Goal: Task Accomplishment & Management: Manage account settings

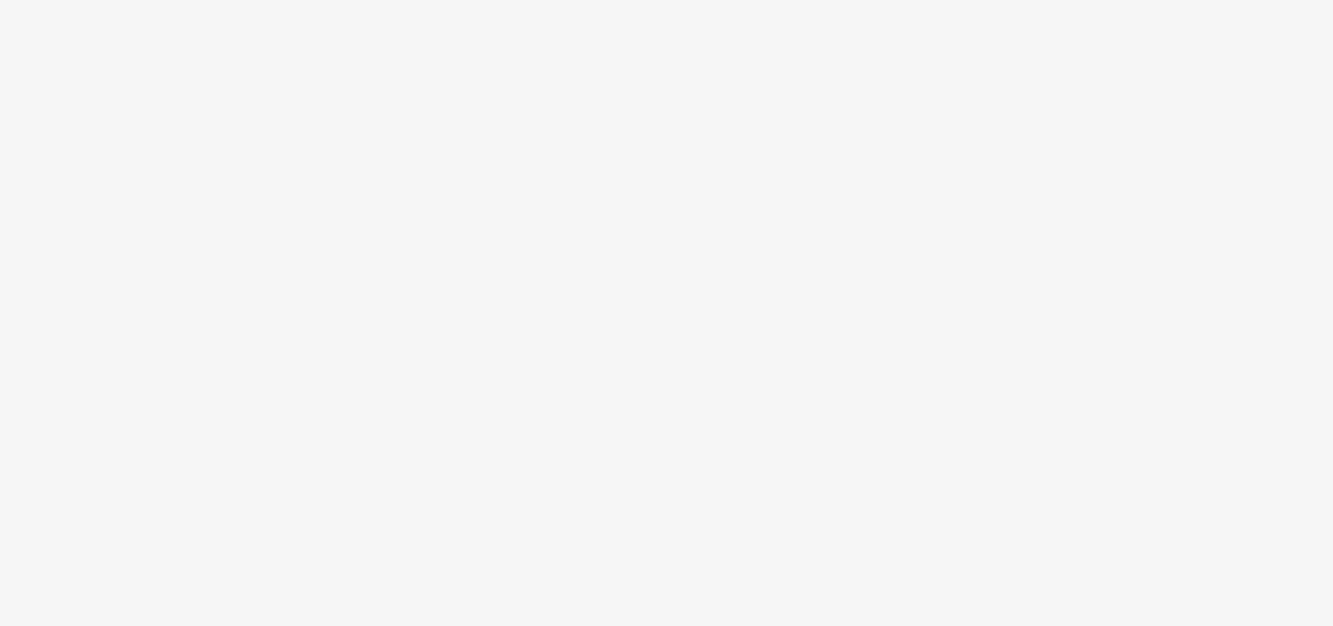
click at [598, 278] on body at bounding box center [666, 313] width 1333 height 626
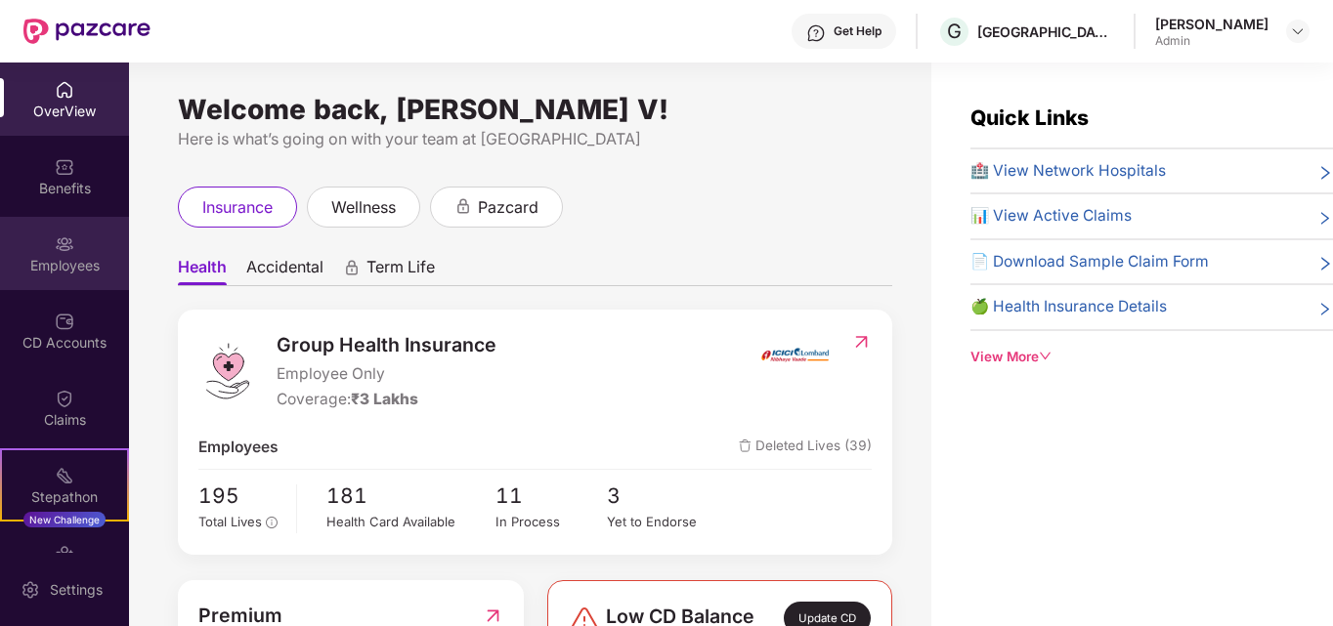
click at [45, 262] on div "Employees" at bounding box center [64, 266] width 129 height 20
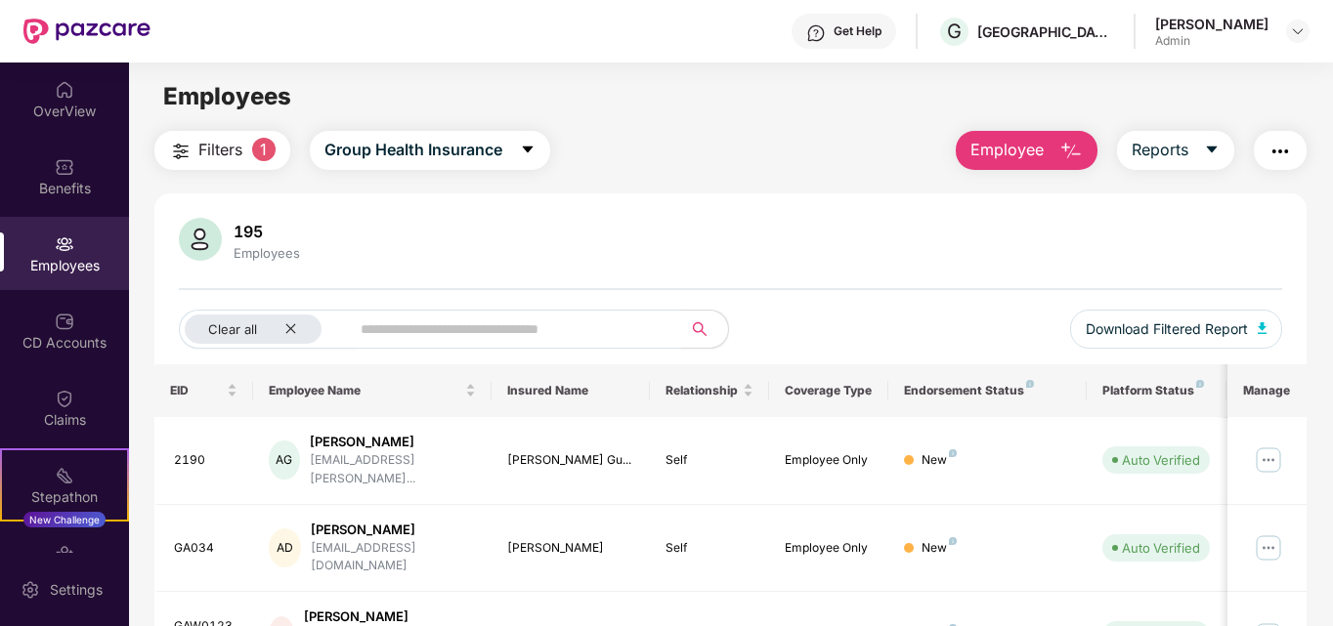
click at [434, 347] on span at bounding box center [509, 329] width 345 height 39
click at [1265, 447] on img at bounding box center [1268, 460] width 31 height 31
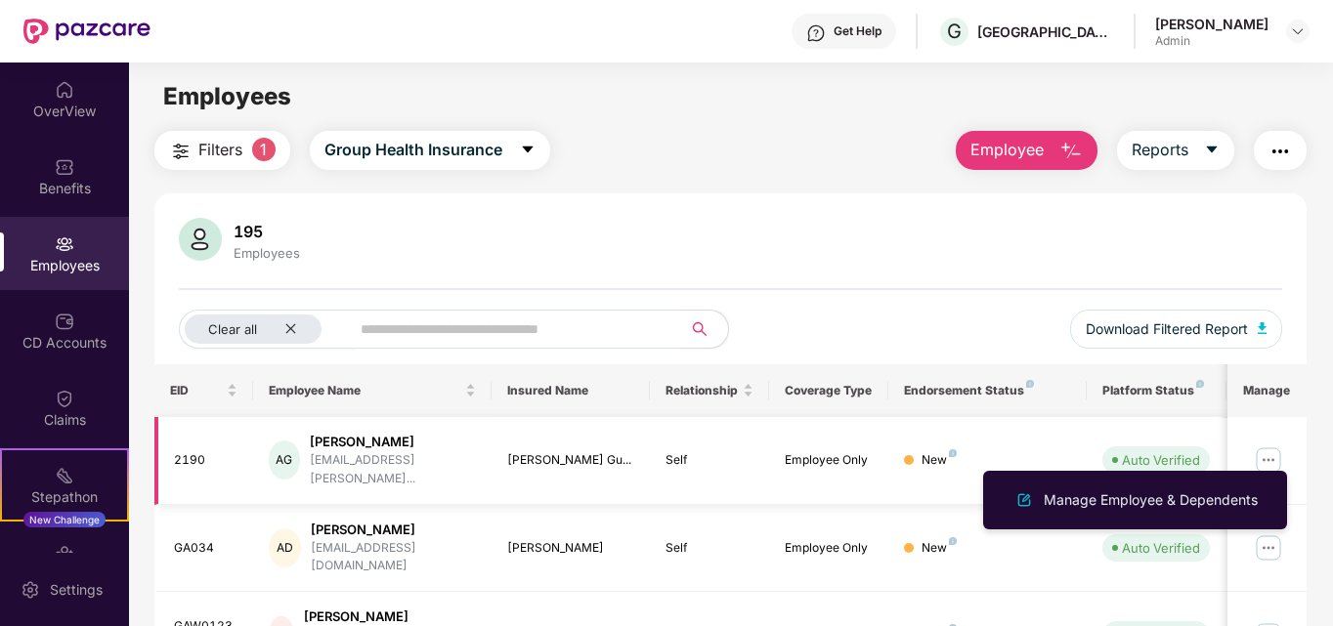
click at [1271, 452] on img at bounding box center [1268, 460] width 31 height 31
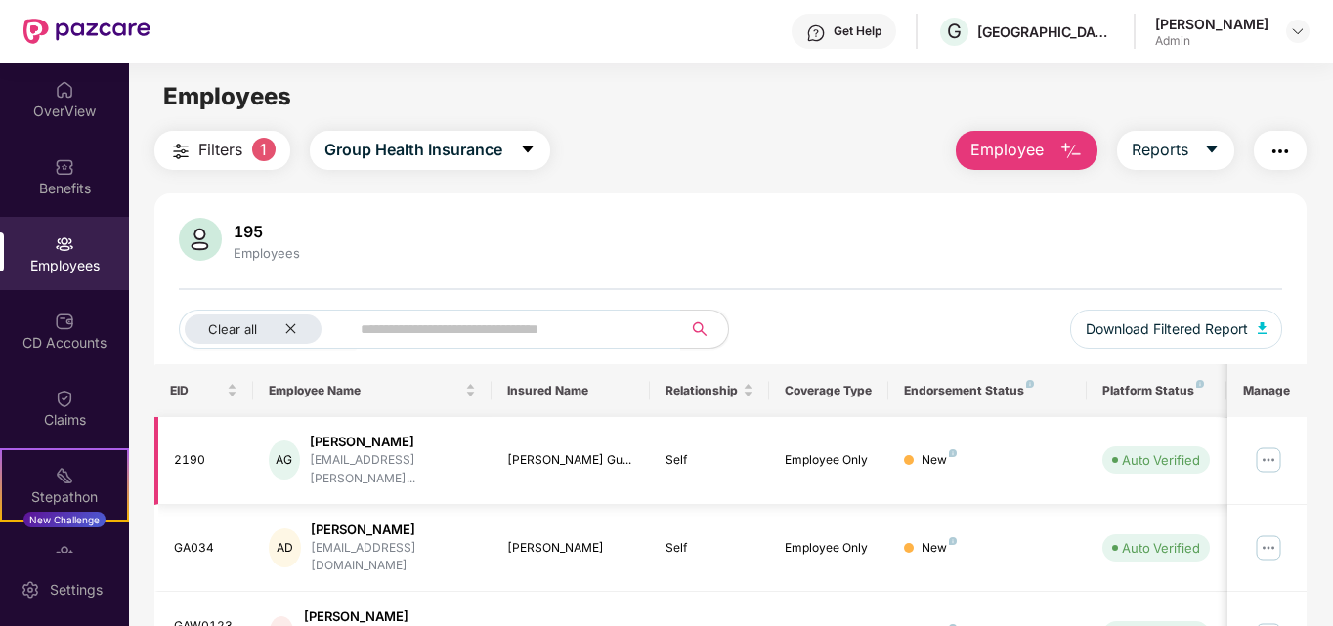
click at [1271, 452] on img at bounding box center [1268, 460] width 31 height 31
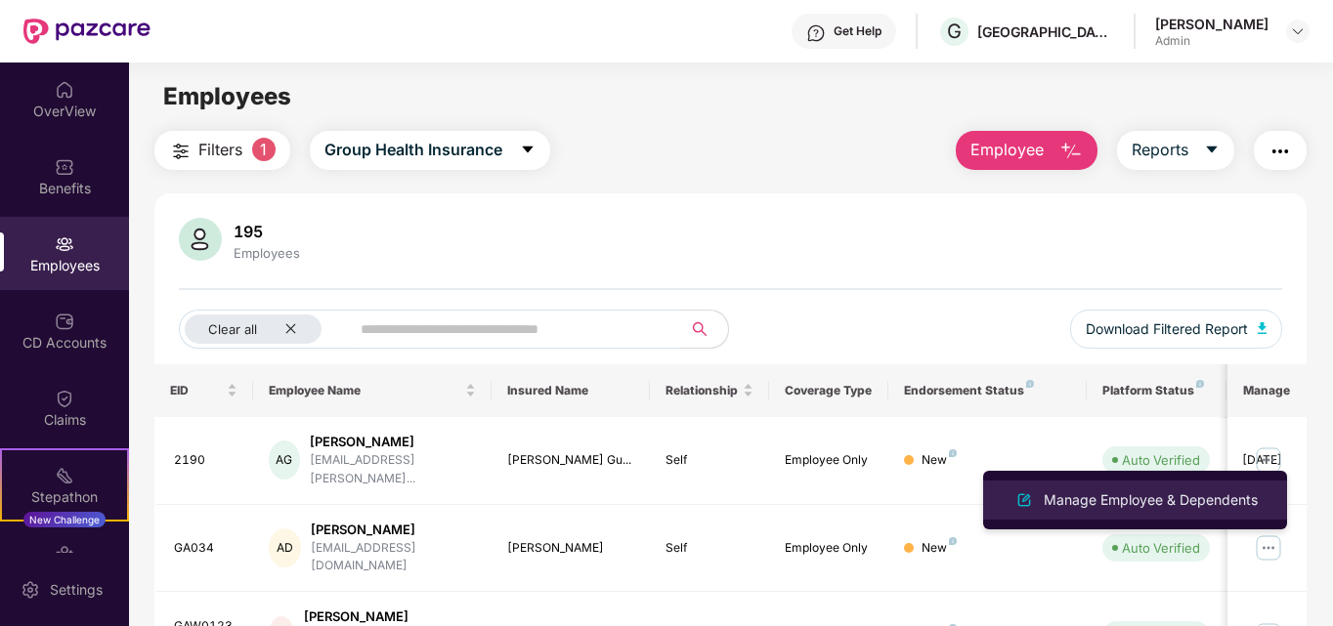
click at [1132, 510] on div "Manage Employee & Dependents" at bounding box center [1151, 501] width 222 height 22
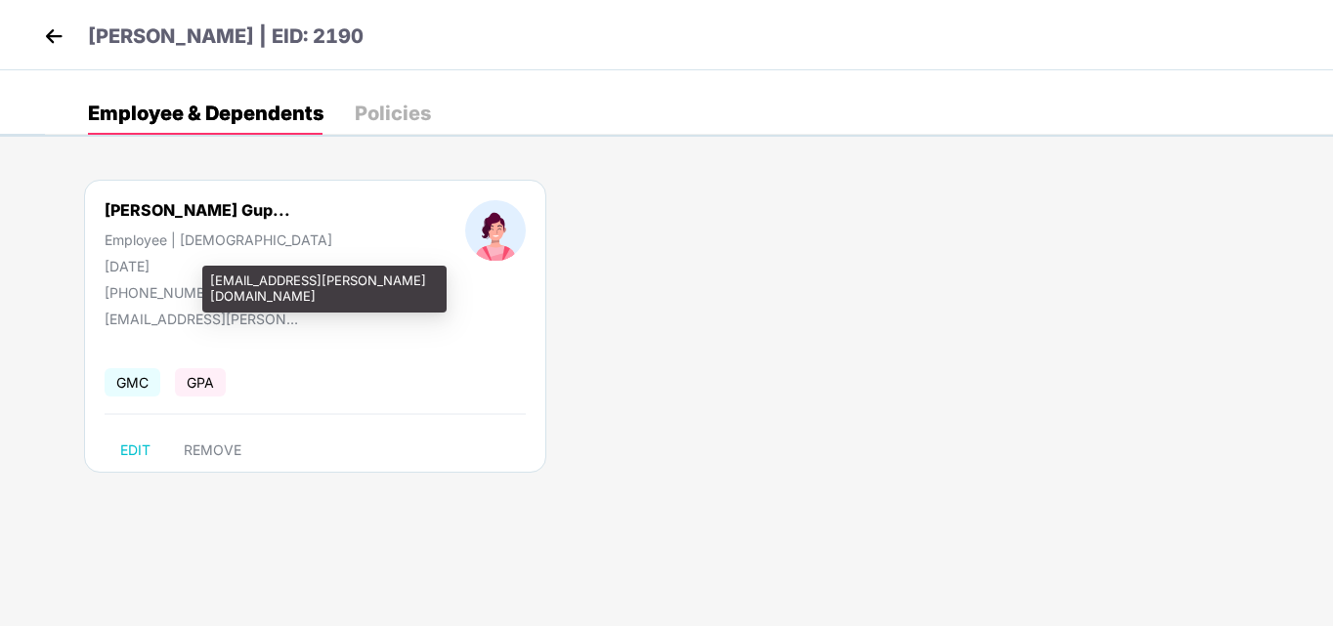
click at [252, 319] on div "[EMAIL_ADDRESS][PERSON_NAME][DOMAIN_NAME]" at bounding box center [202, 319] width 195 height 17
